Goal: Task Accomplishment & Management: Use online tool/utility

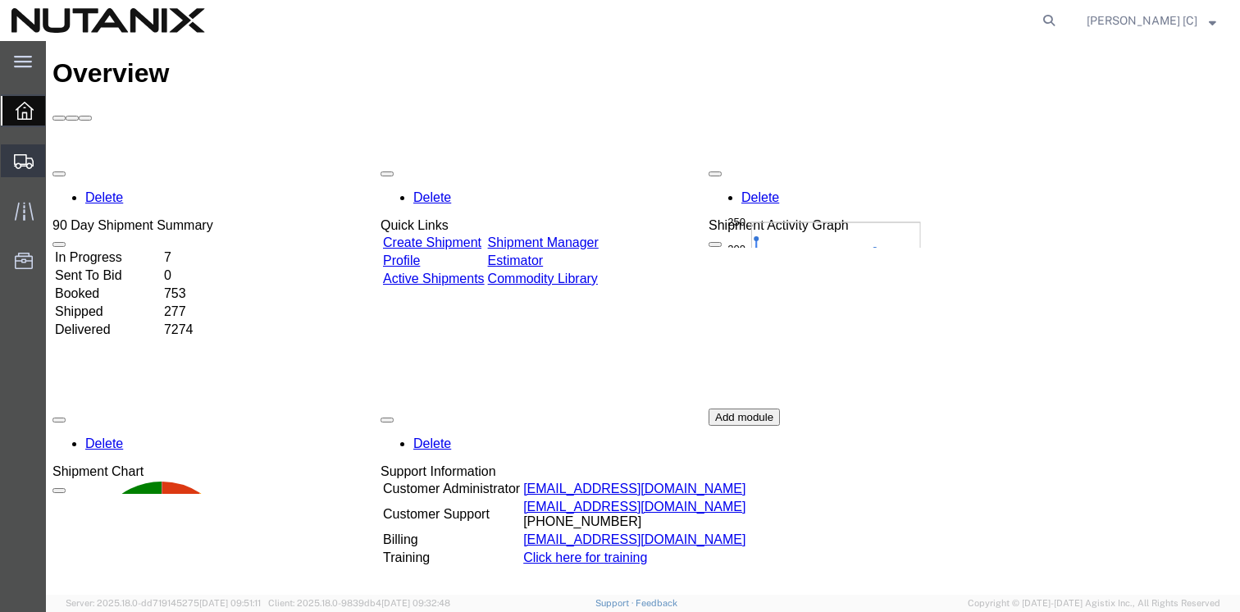
click at [0, 0] on span "Create Shipment" at bounding box center [0, 0] width 0 height 0
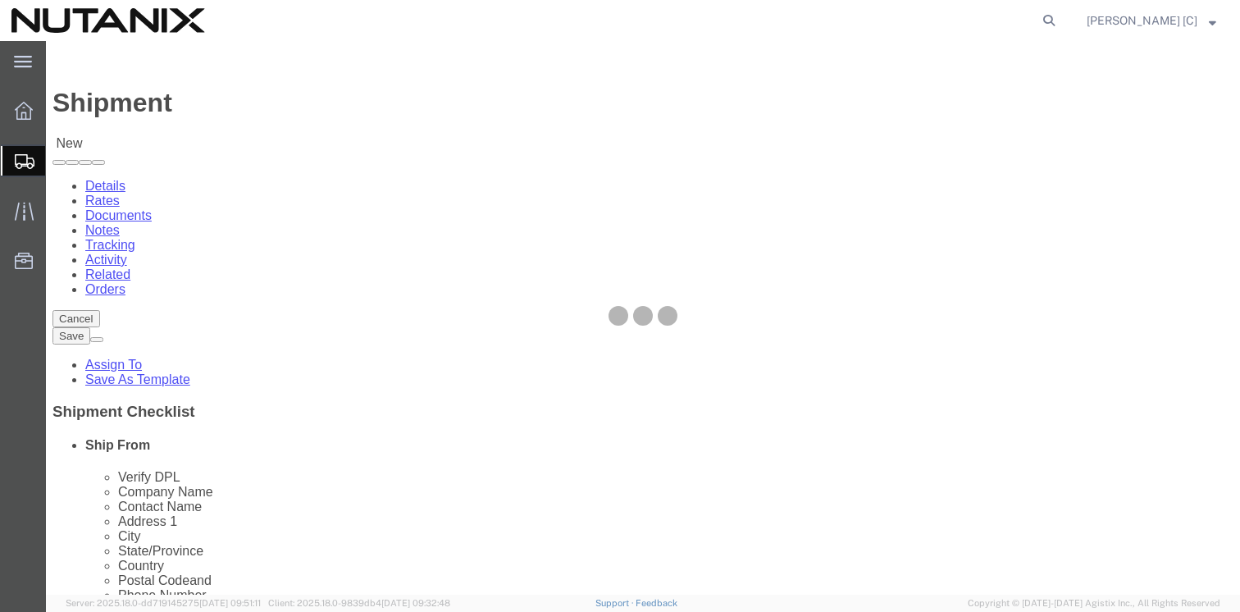
select select
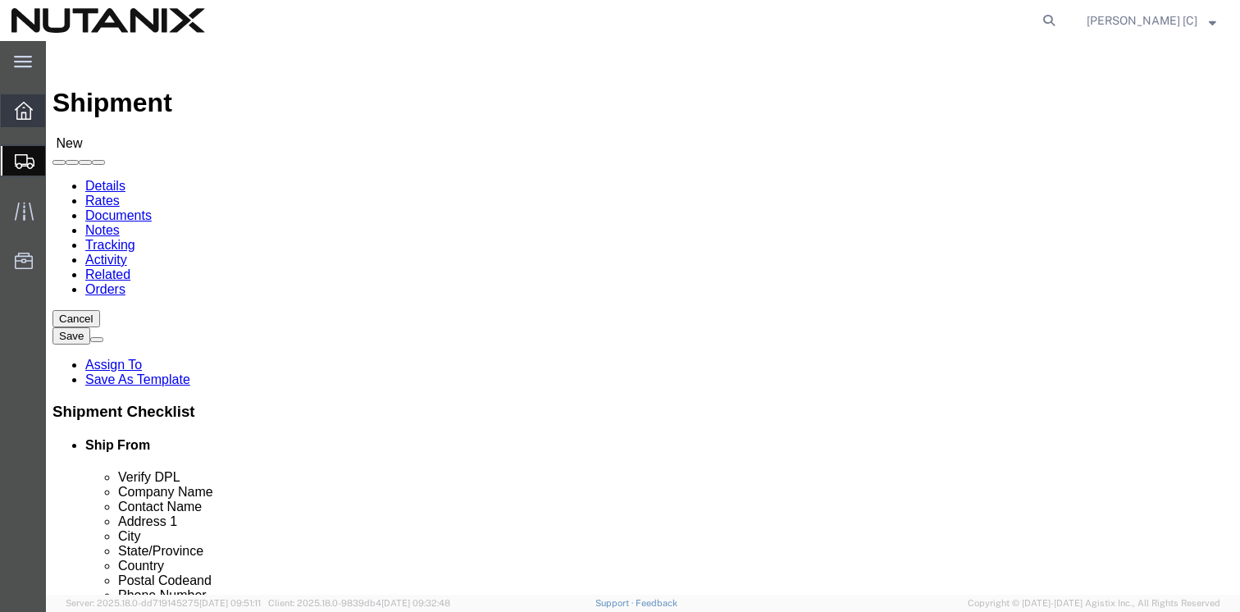
click at [33, 115] on div at bounding box center [24, 110] width 46 height 33
